Goal: Obtain resource: Download file/media

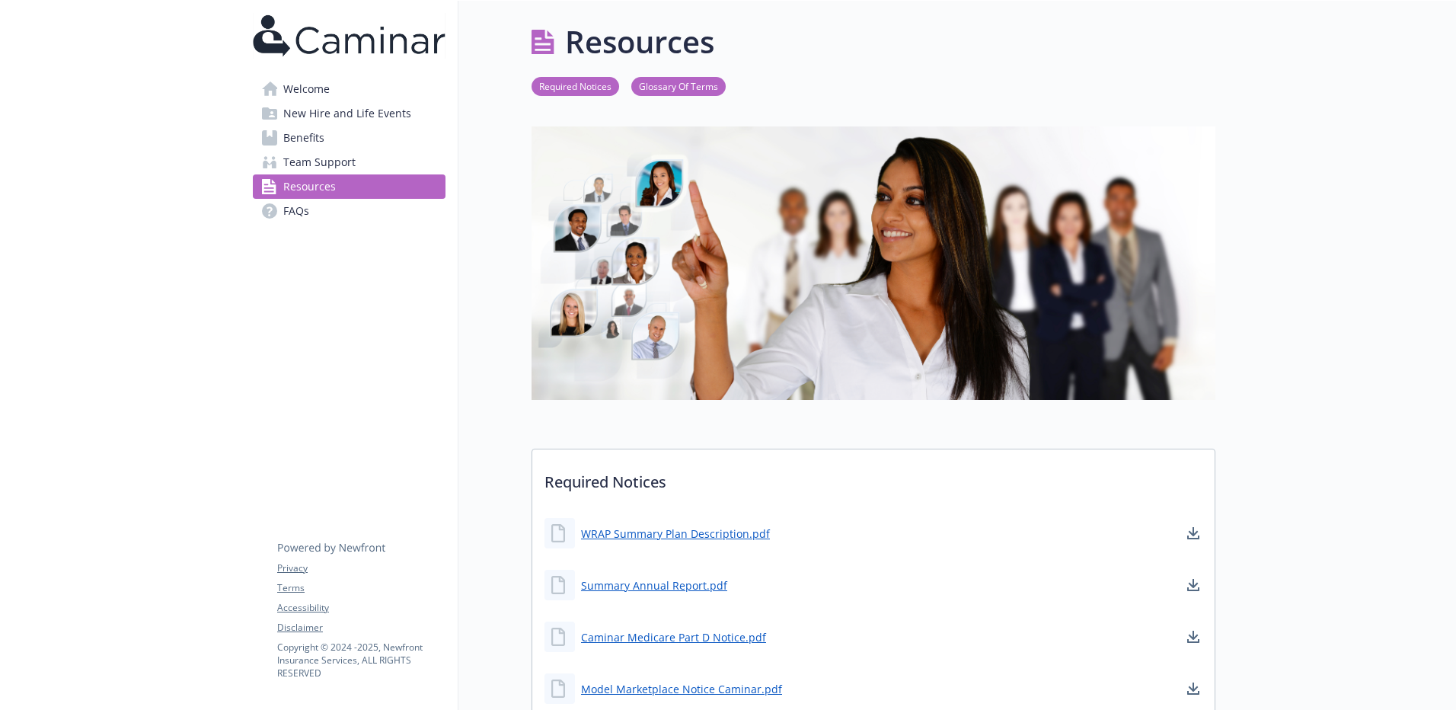
click at [565, 86] on link "Required Notices" at bounding box center [576, 85] width 88 height 14
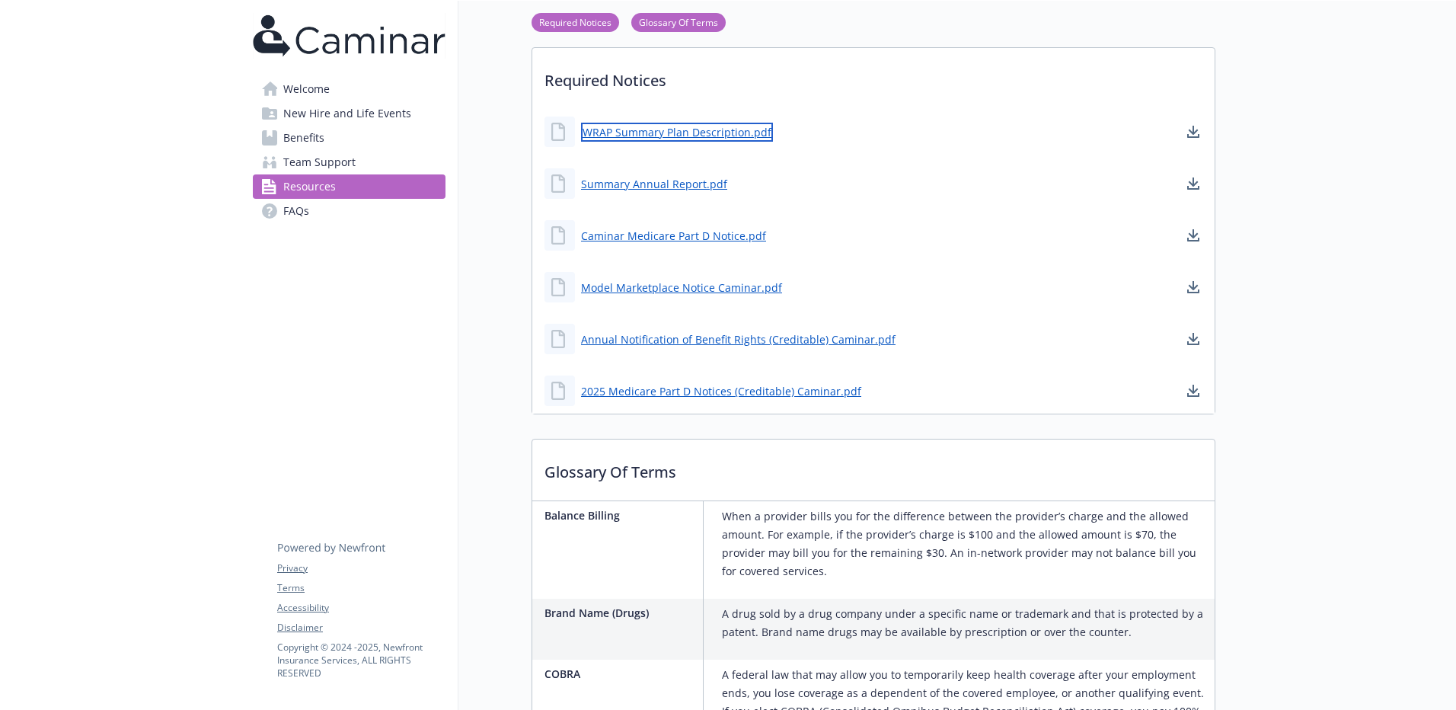
click at [700, 129] on link "WRAP Summary Plan Description.pdf" at bounding box center [677, 132] width 192 height 19
